Goal: Task Accomplishment & Management: Complete application form

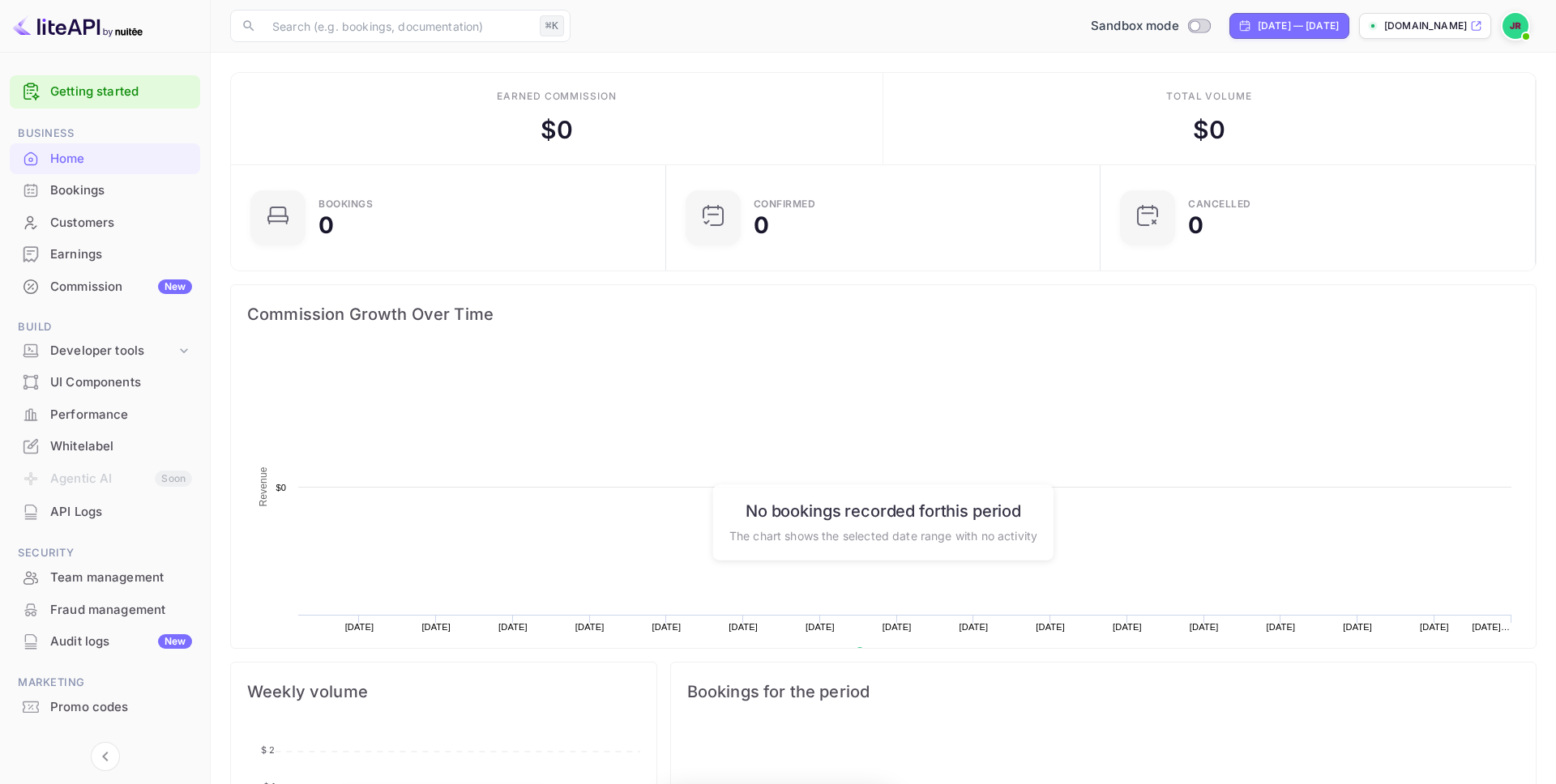
scroll to position [263, 426]
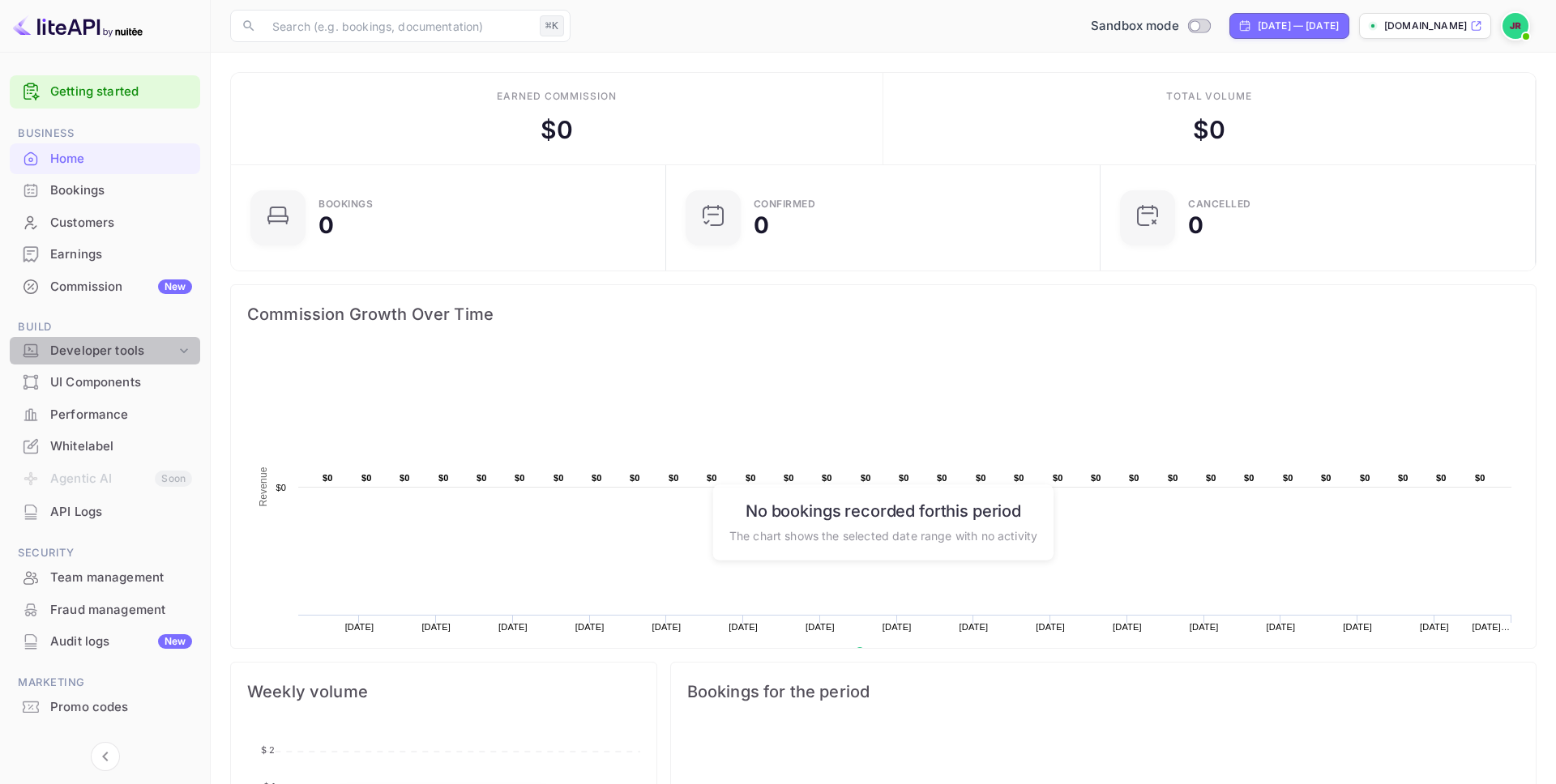
click at [180, 348] on icon at bounding box center [184, 351] width 16 height 16
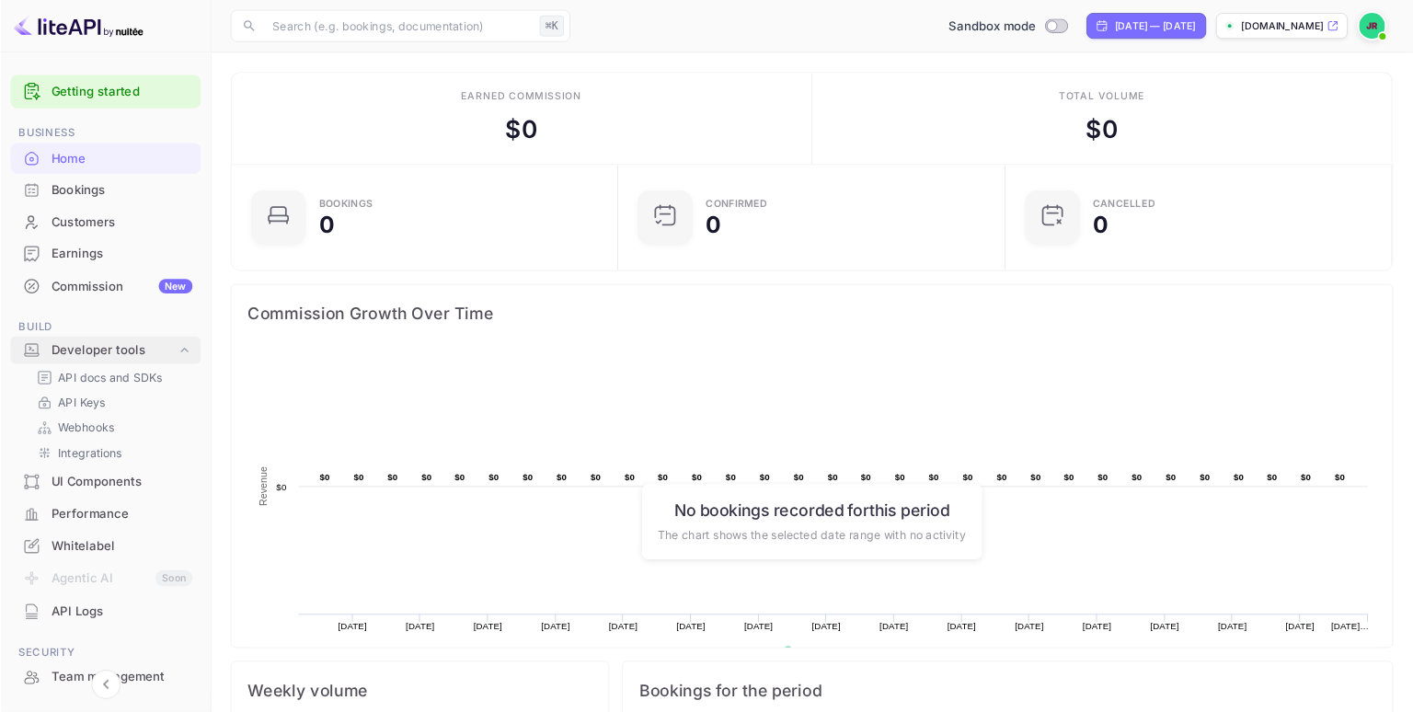
scroll to position [0, 0]
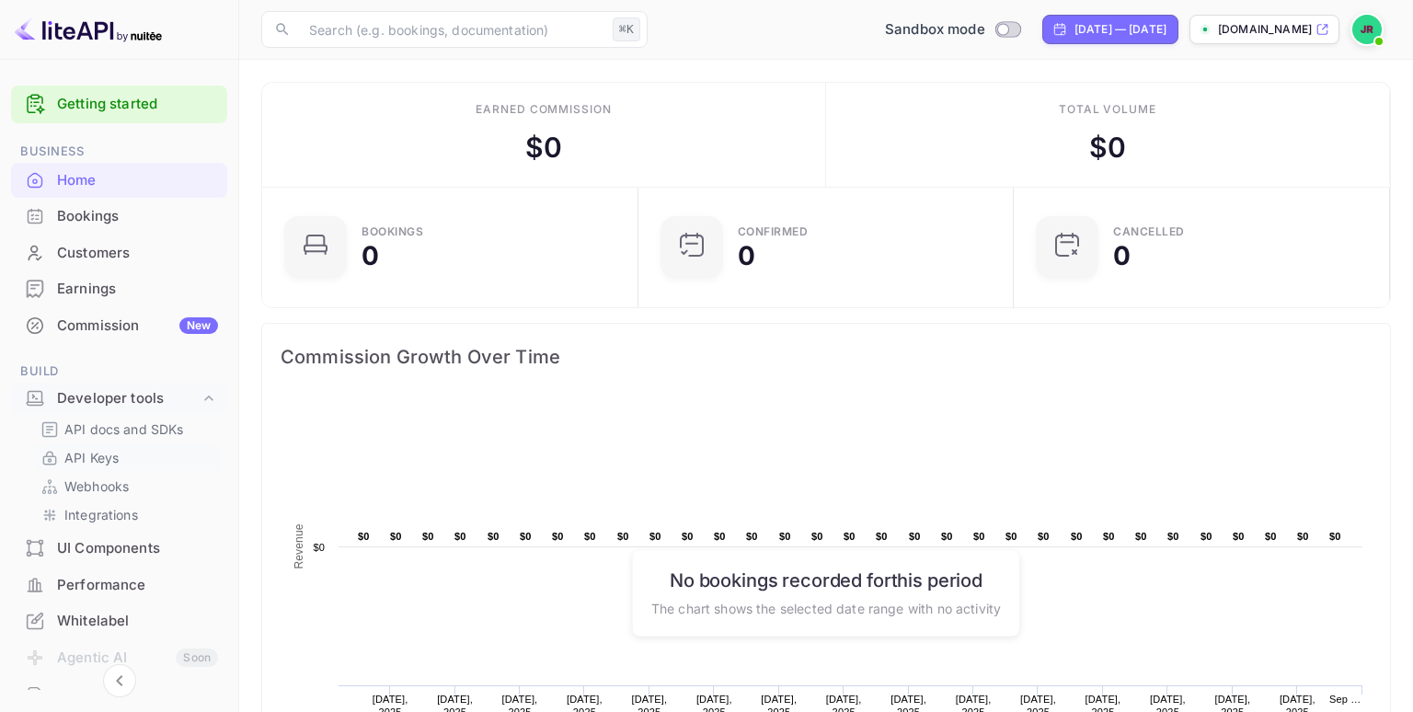
click at [63, 454] on link "API Keys" at bounding box center [126, 457] width 172 height 19
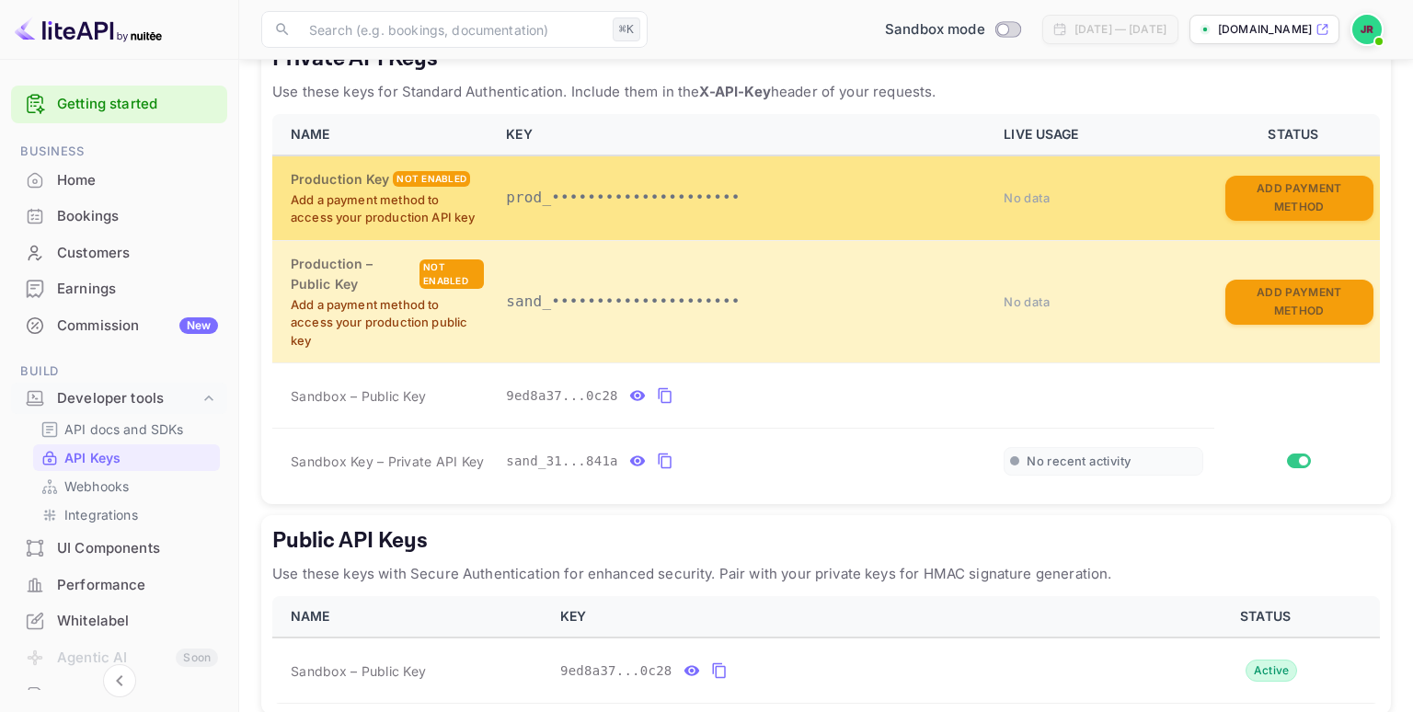
scroll to position [385, 0]
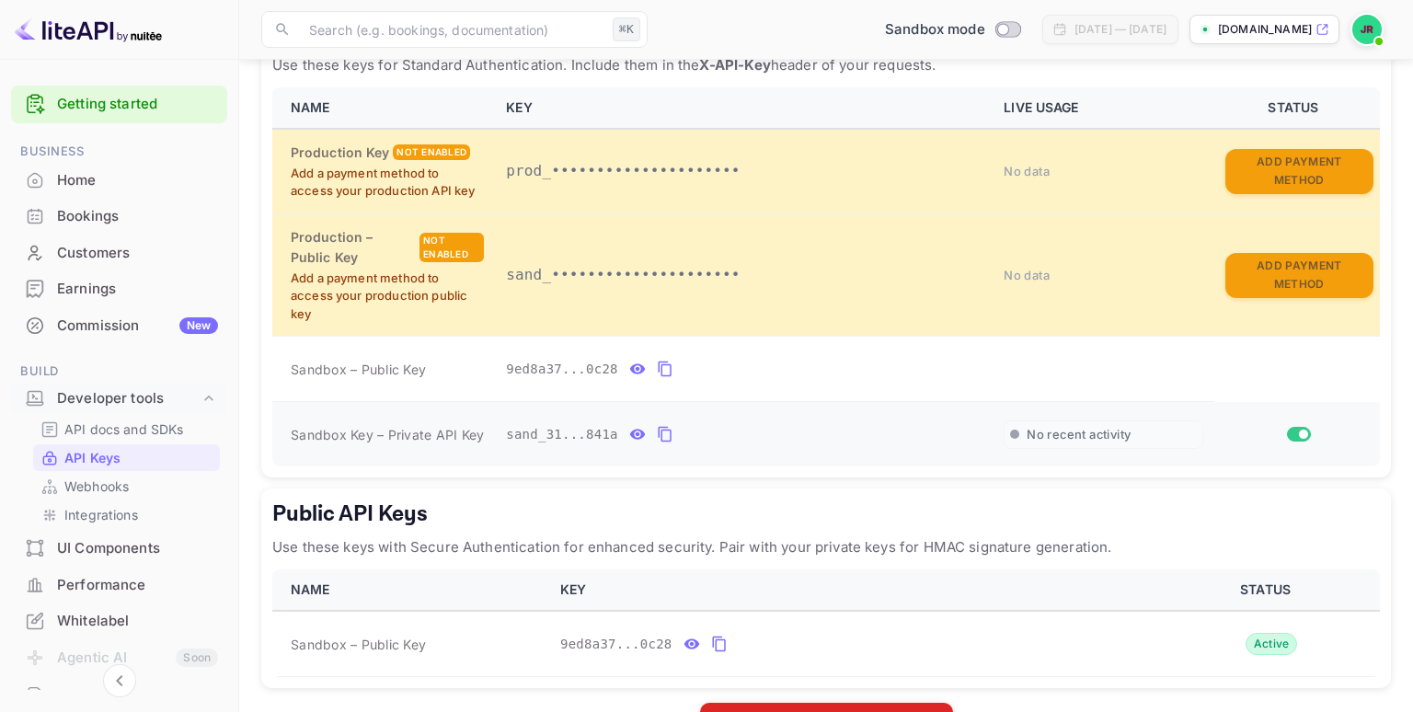
click at [667, 429] on icon "private api keys table" at bounding box center [664, 435] width 13 height 16
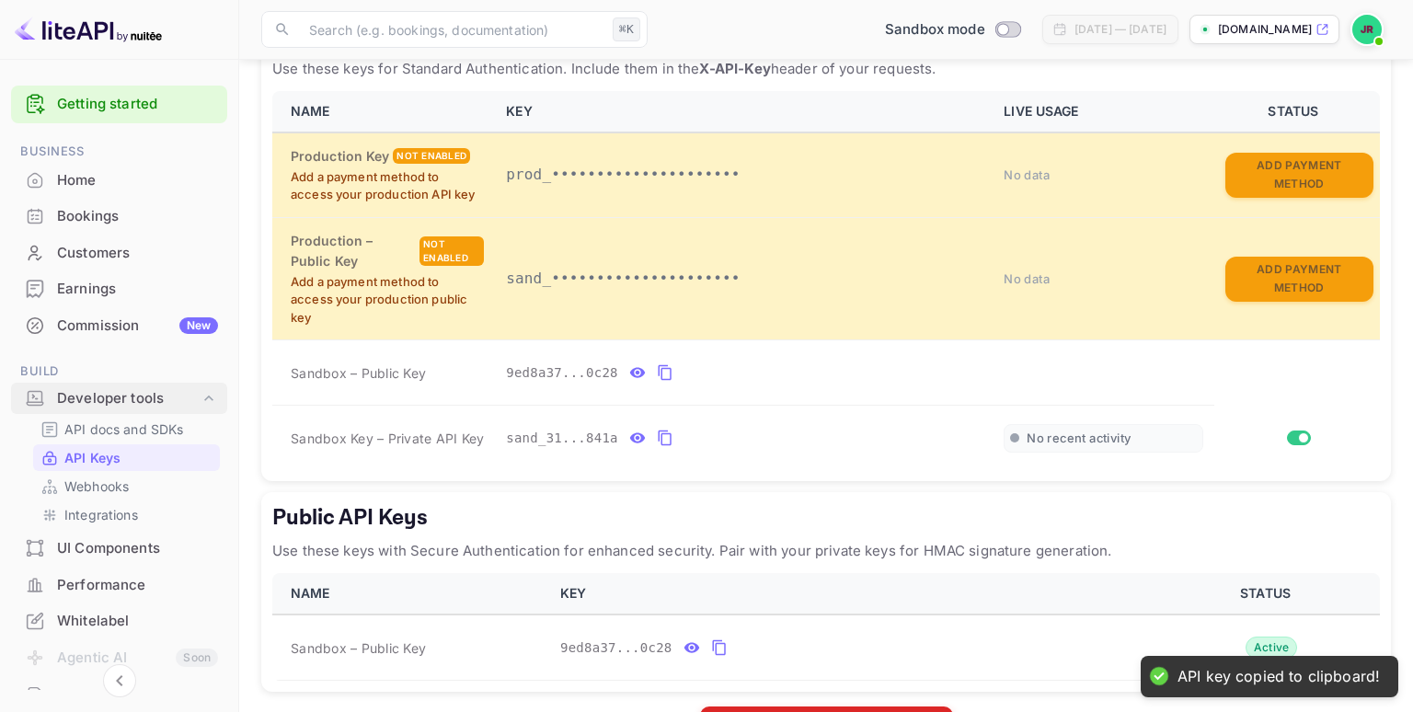
scroll to position [384, 0]
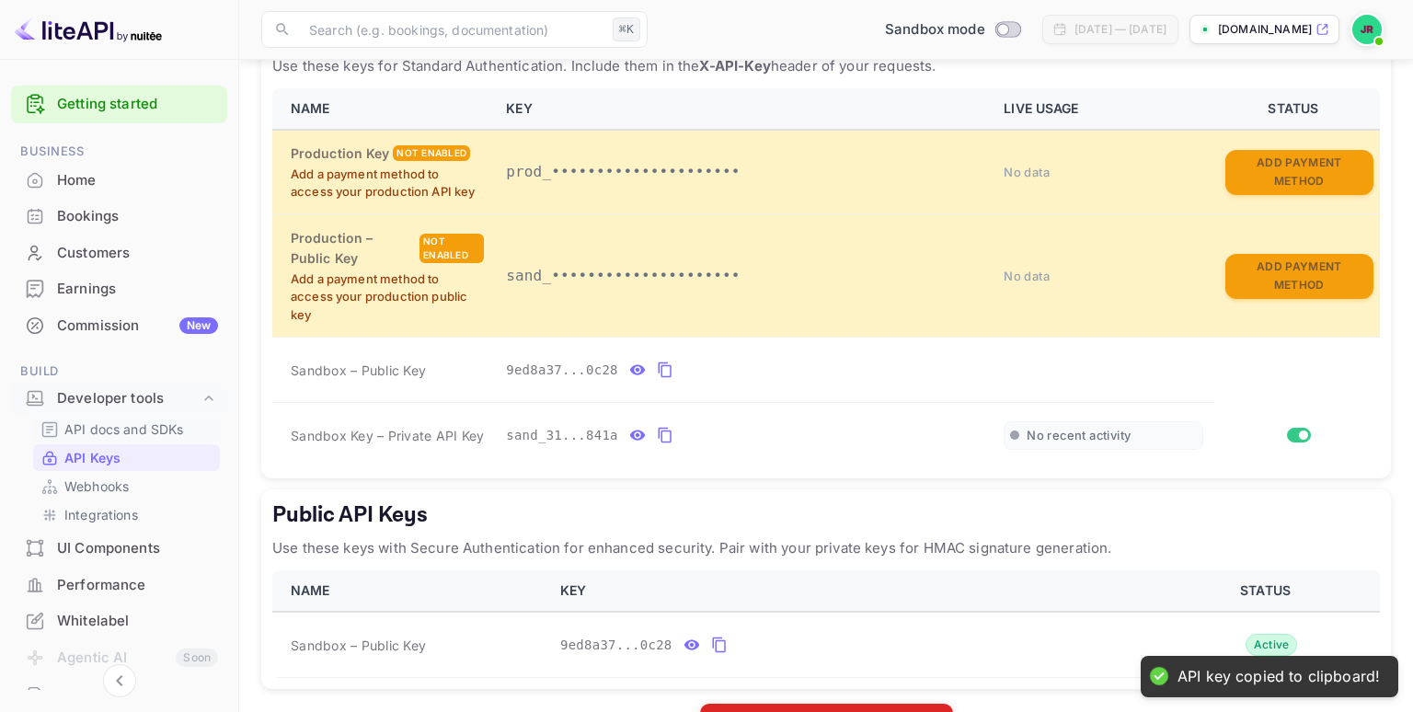
click at [129, 429] on p "API docs and SDKs" at bounding box center [124, 428] width 120 height 19
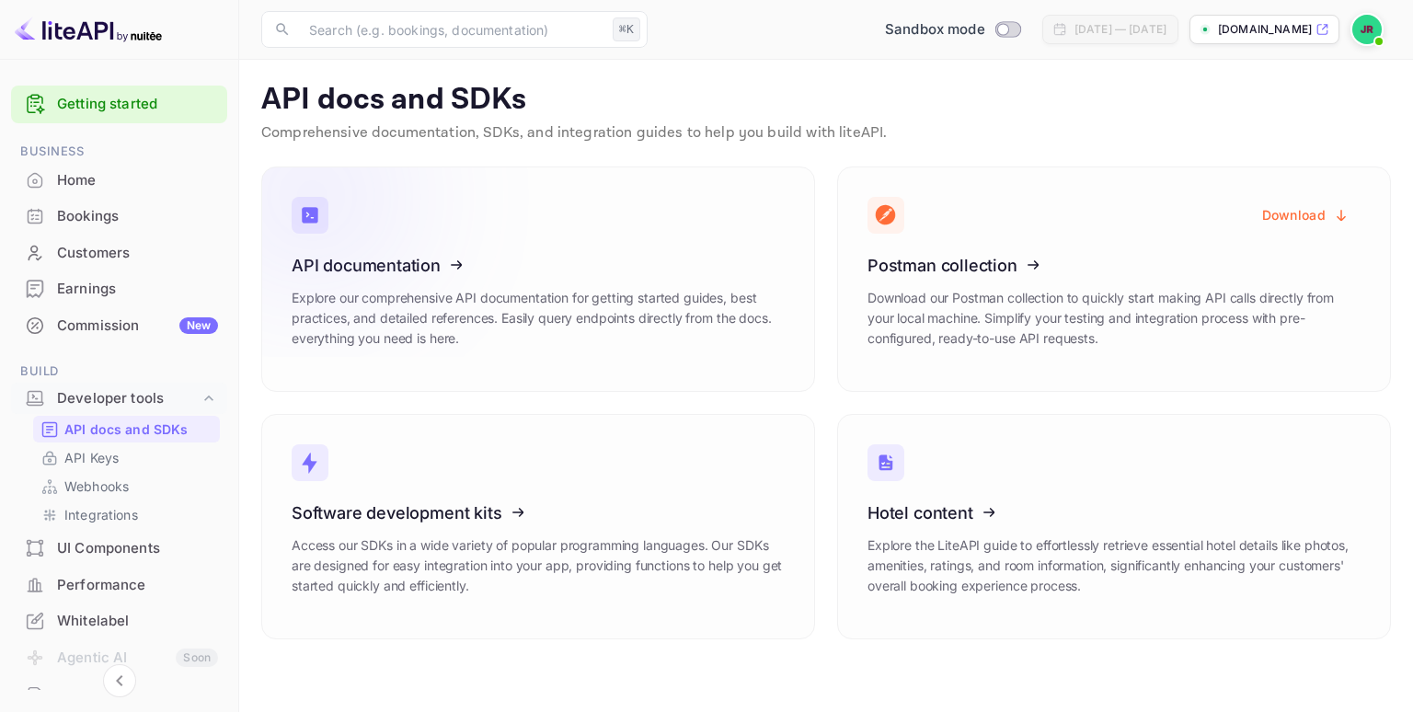
click at [562, 276] on div "API documentation Explore our comprehensive API documentation for getting start…" at bounding box center [538, 309] width 493 height 106
click at [437, 295] on icon at bounding box center [405, 261] width 286 height 189
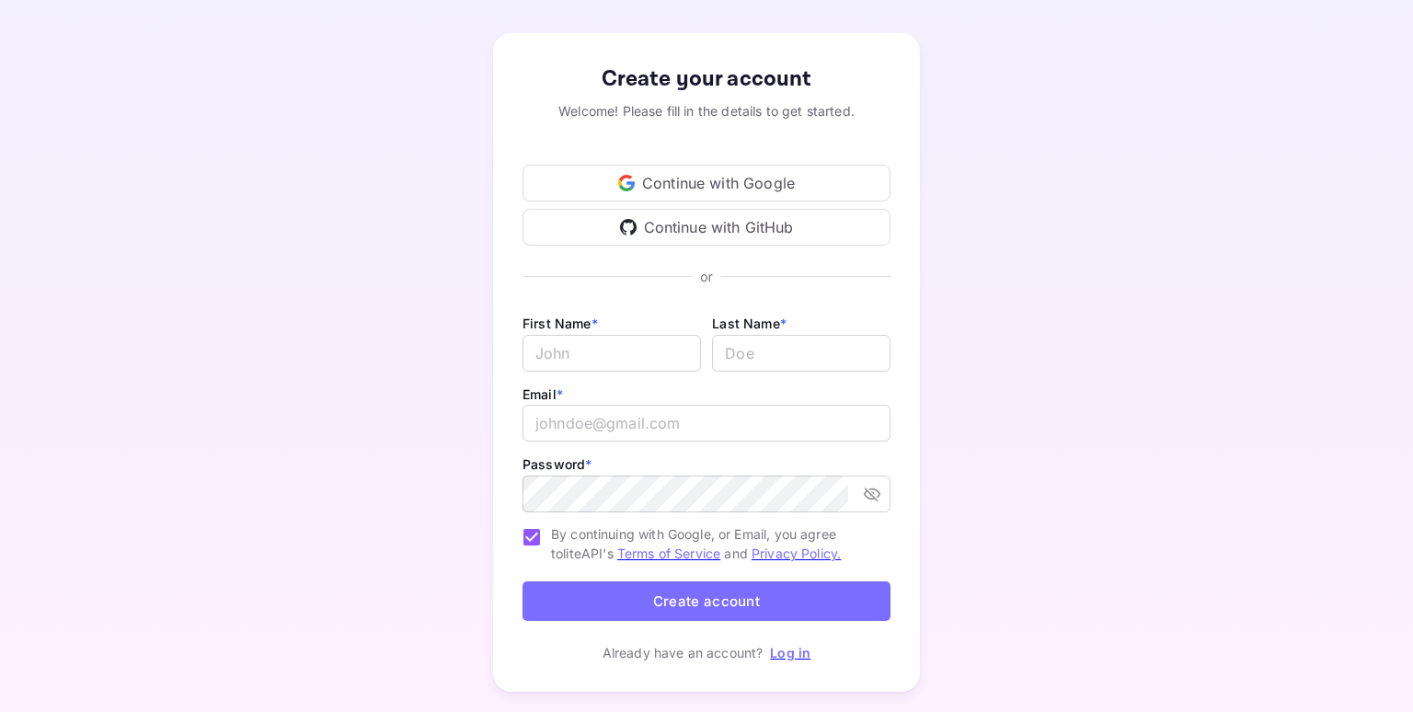
scroll to position [109, 0]
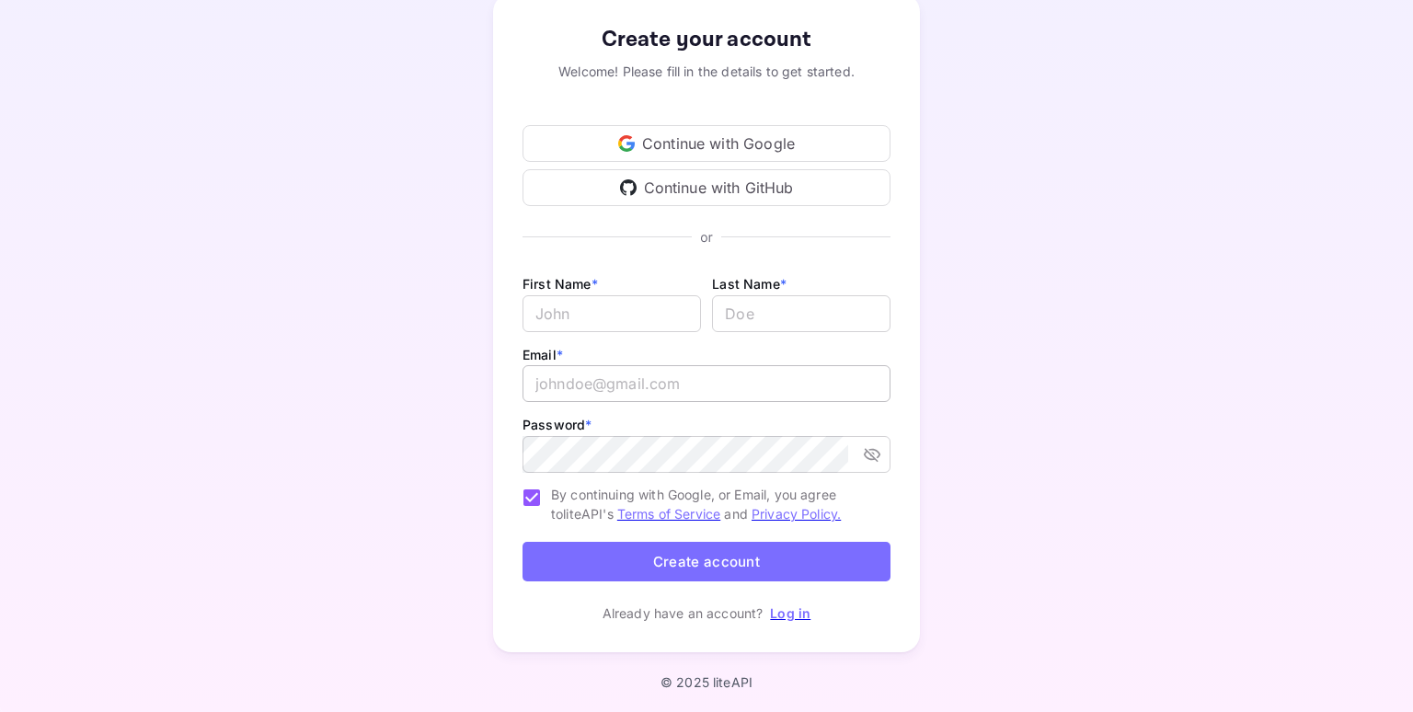
type input "[PERSON_NAME][EMAIL_ADDRESS][DOMAIN_NAME]"
click at [590, 379] on input "[PERSON_NAME][EMAIL_ADDRESS][DOMAIN_NAME]" at bounding box center [706, 383] width 368 height 37
click at [624, 327] on input "Email *" at bounding box center [611, 313] width 178 height 37
type input "[PERSON_NAME]"
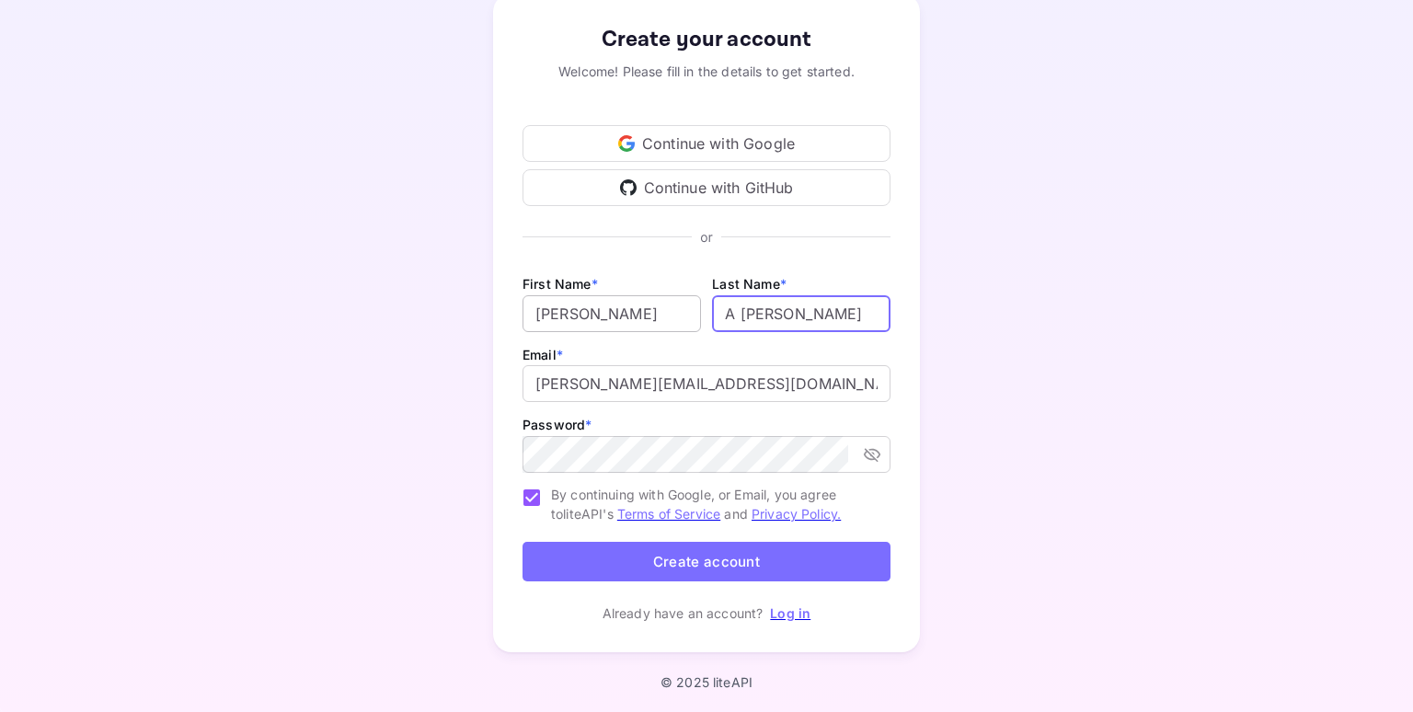
drag, startPoint x: 743, startPoint y: 314, endPoint x: 673, endPoint y: 306, distance: 70.3
click at [673, 306] on div "First Name * [PERSON_NAME] ​ Last Name * ​" at bounding box center [706, 307] width 368 height 71
type input "[PERSON_NAME]"
type input "[PERSON_NAME][EMAIL_ADDRESS][DOMAIN_NAME]"
click at [752, 565] on button "Create account" at bounding box center [706, 562] width 368 height 40
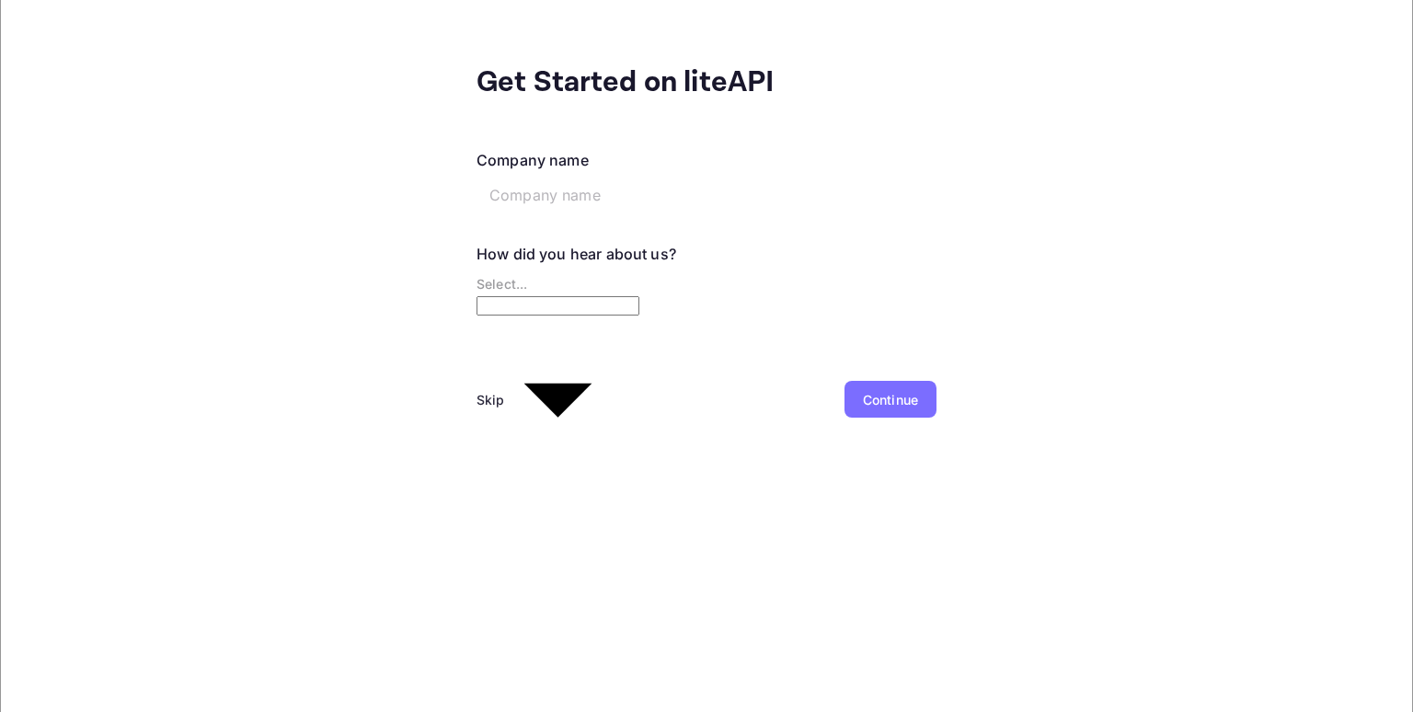
scroll to position [0, 0]
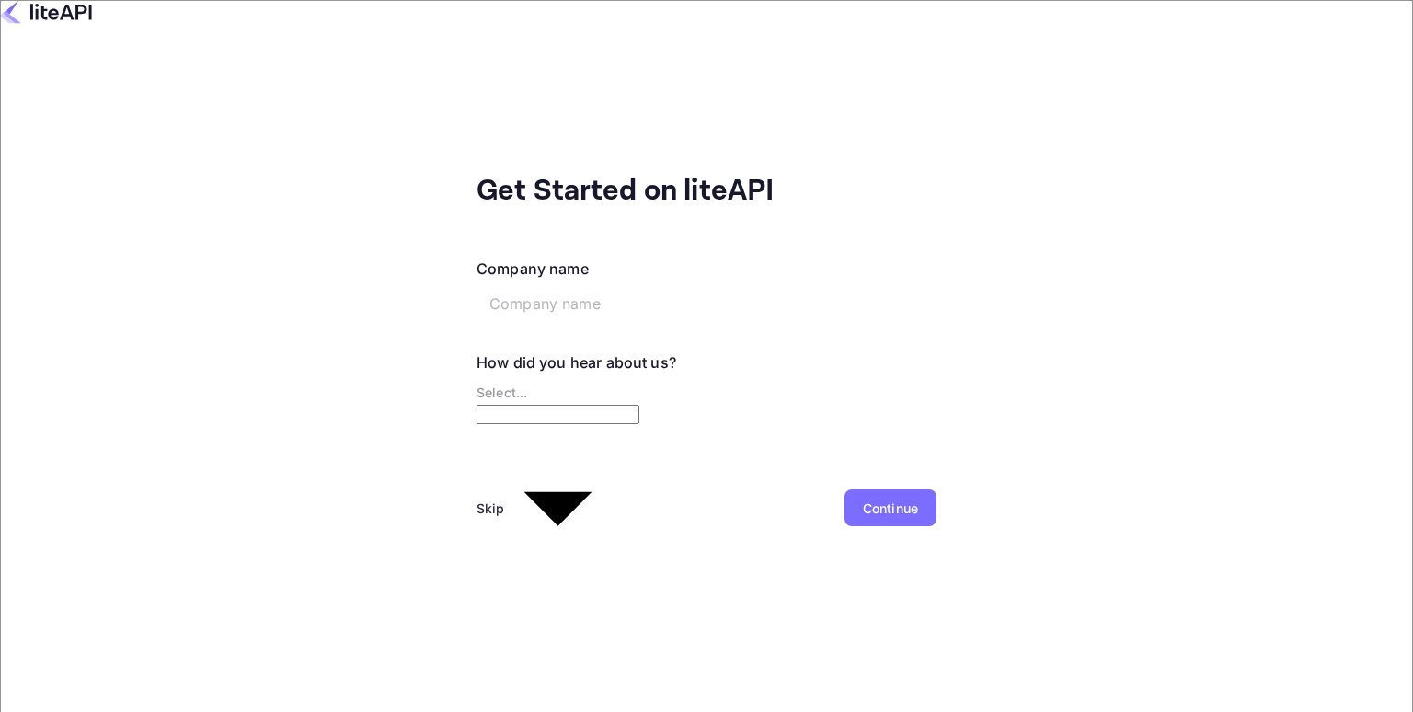
click at [476, 498] on div "Skip" at bounding box center [490, 507] width 29 height 19
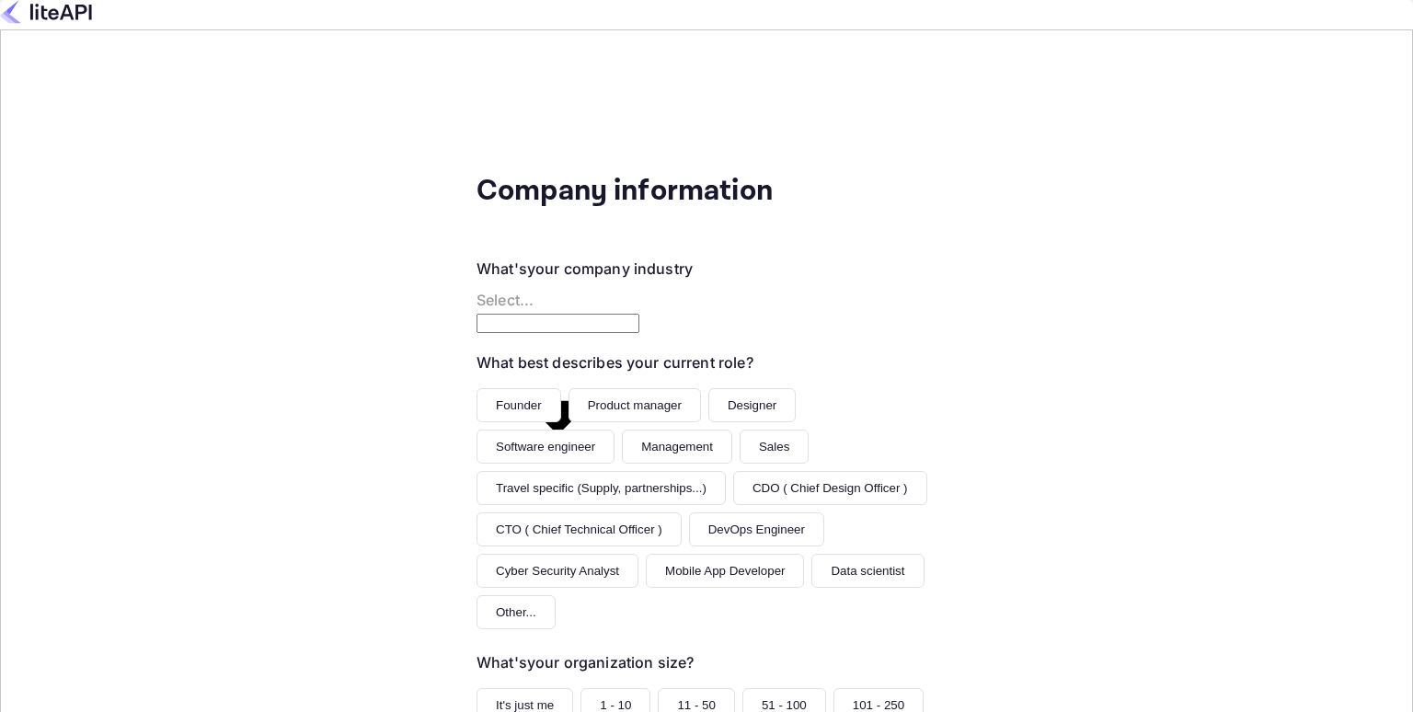
scroll to position [175, 0]
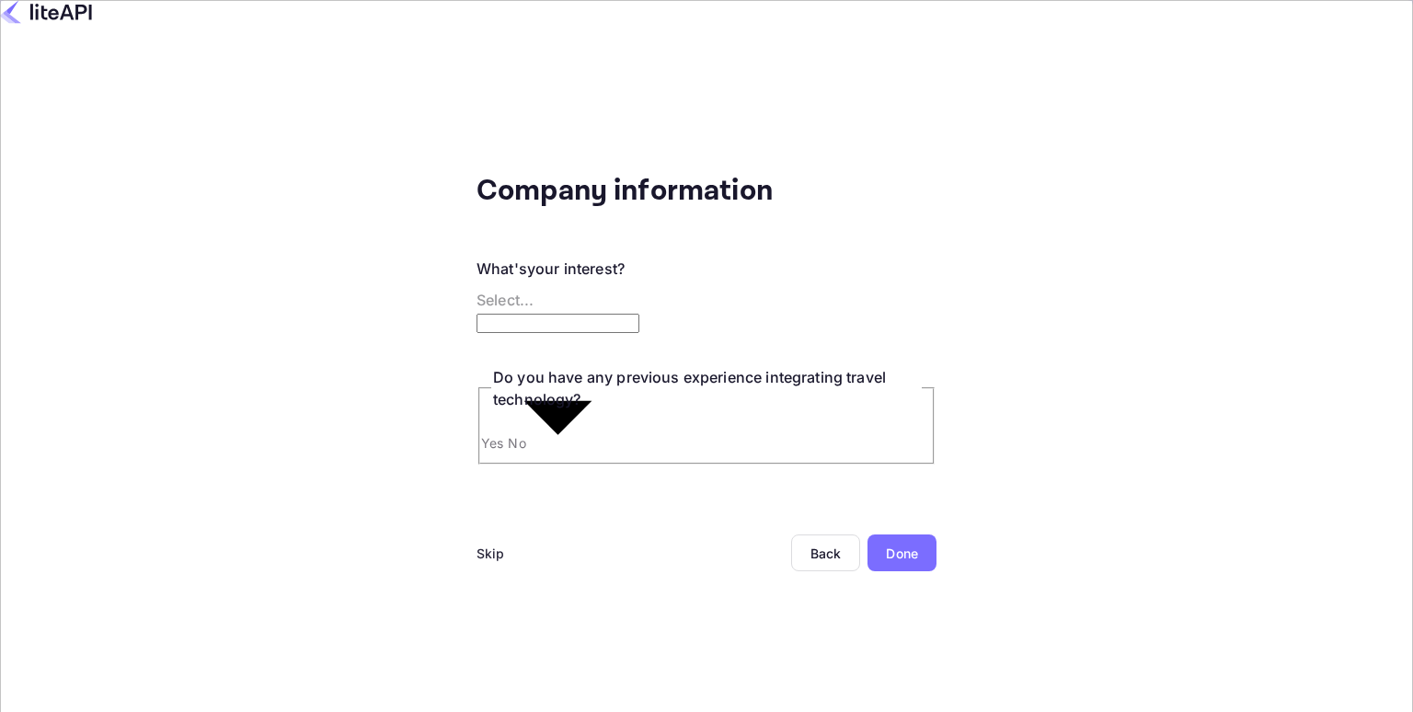
click at [476, 544] on div "Skip" at bounding box center [490, 553] width 29 height 19
